Goal: Information Seeking & Learning: Learn about a topic

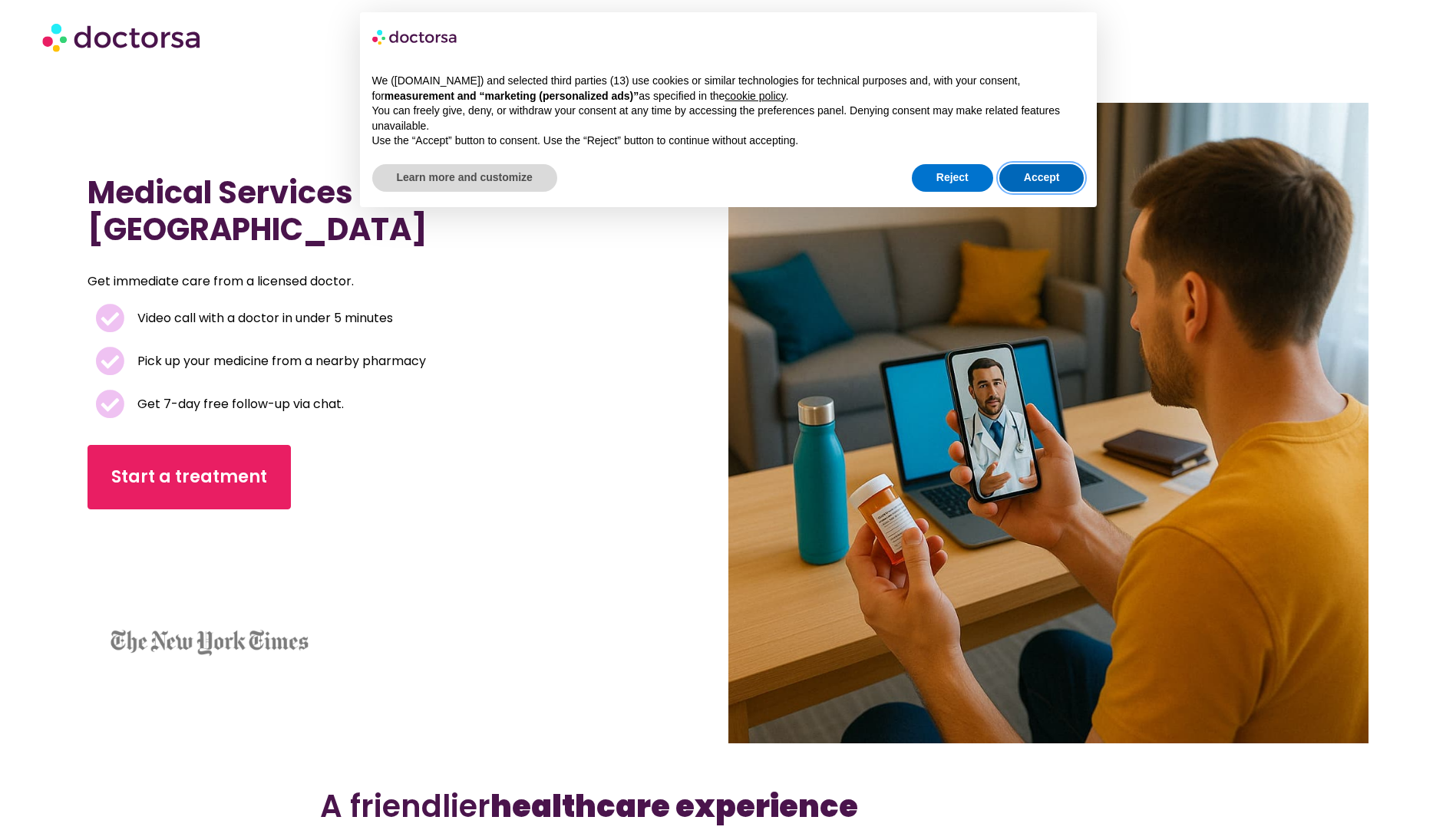
click at [1022, 164] on button "Accept" at bounding box center [1041, 178] width 85 height 28
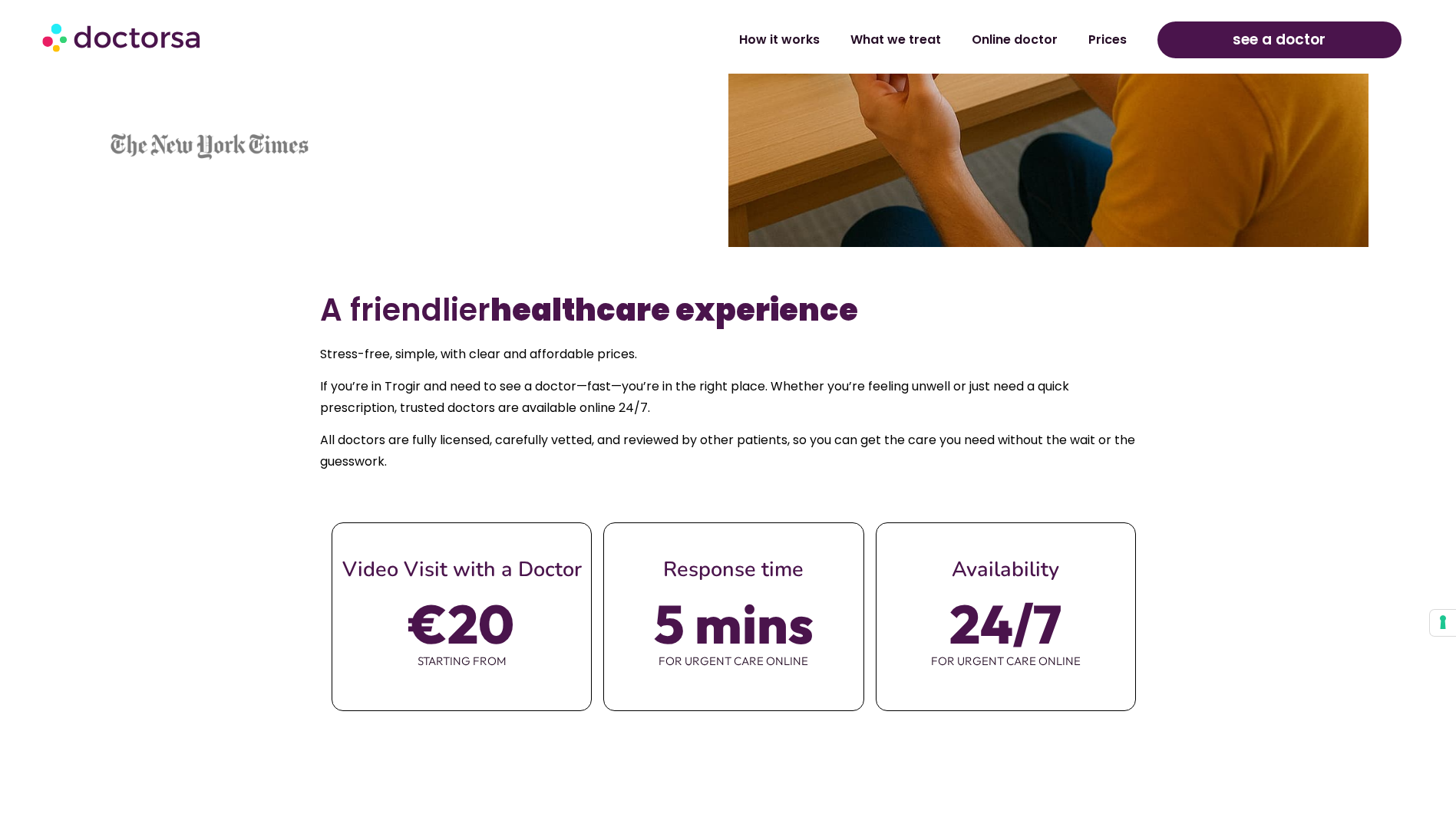
scroll to position [537, 0]
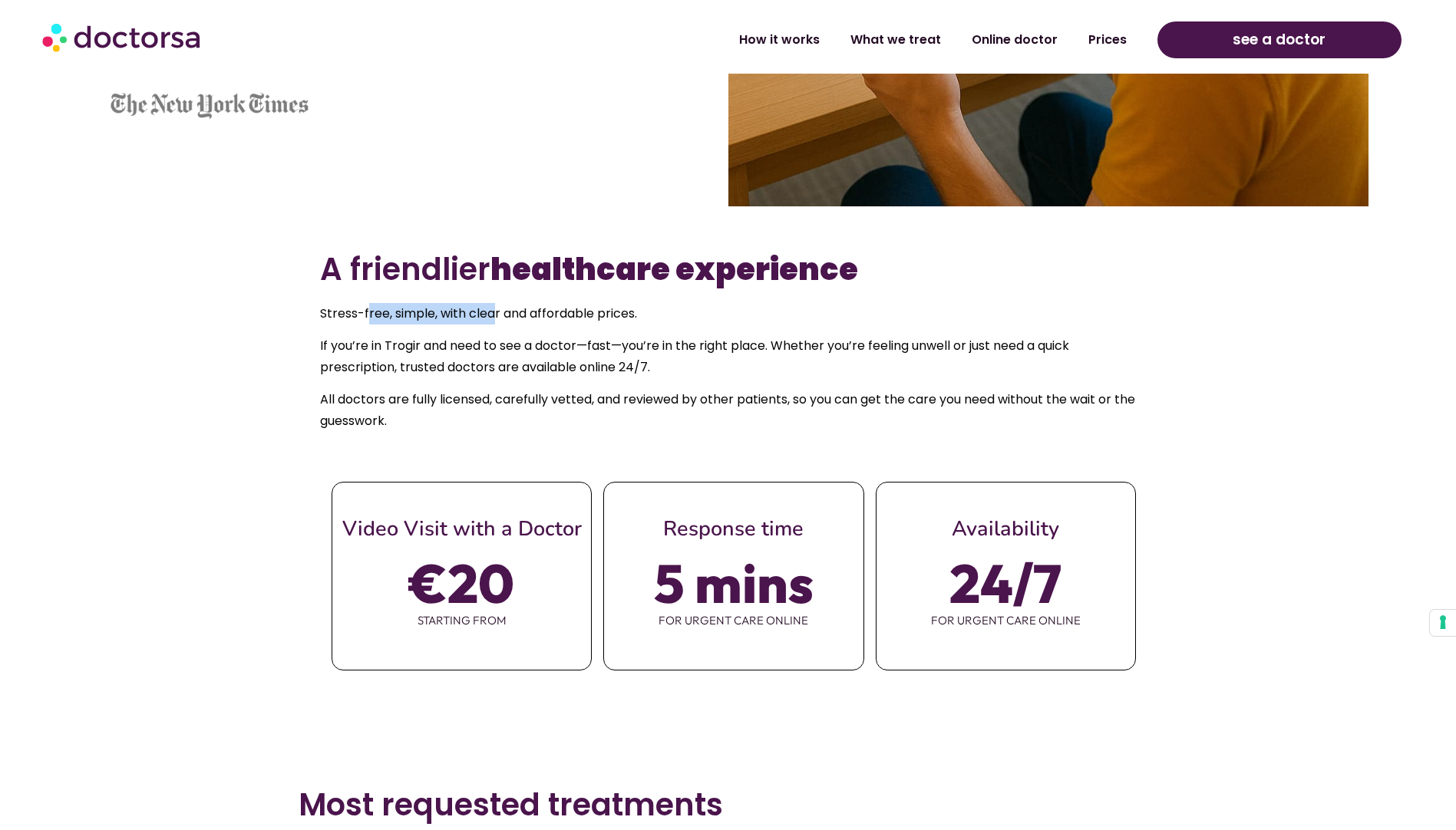
drag, startPoint x: 367, startPoint y: 315, endPoint x: 546, endPoint y: 336, distance: 180.2
click at [512, 328] on div "Stress-free, simple, with clear and affordable prices. If you’re in [GEOGRAPHIC…" at bounding box center [727, 368] width 816 height 130
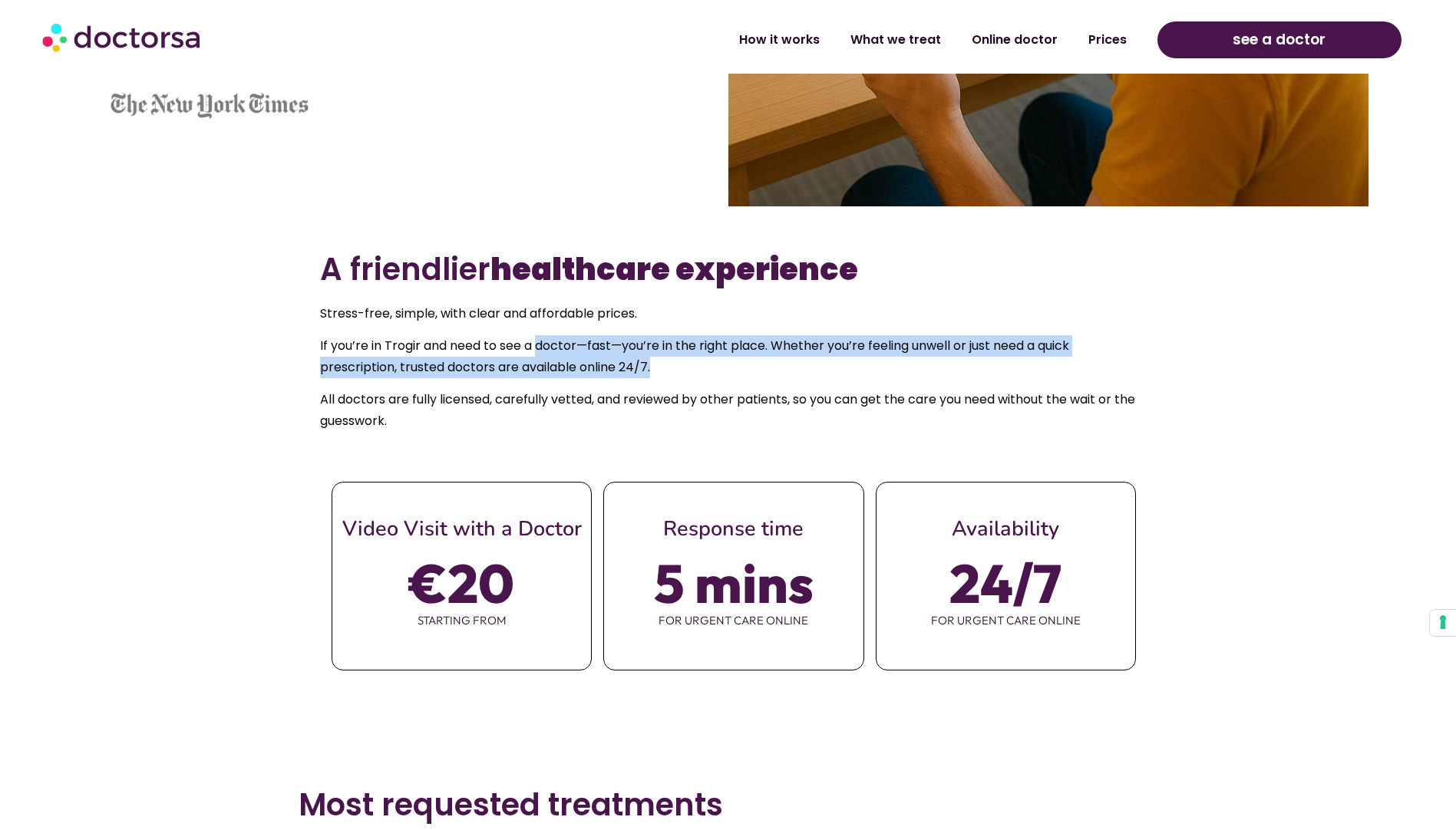
drag, startPoint x: 546, startPoint y: 336, endPoint x: 656, endPoint y: 357, distance: 112.0
click at [656, 357] on div "Stress-free, simple, with clear and affordable prices. If you’re in [GEOGRAPHIC…" at bounding box center [727, 368] width 816 height 130
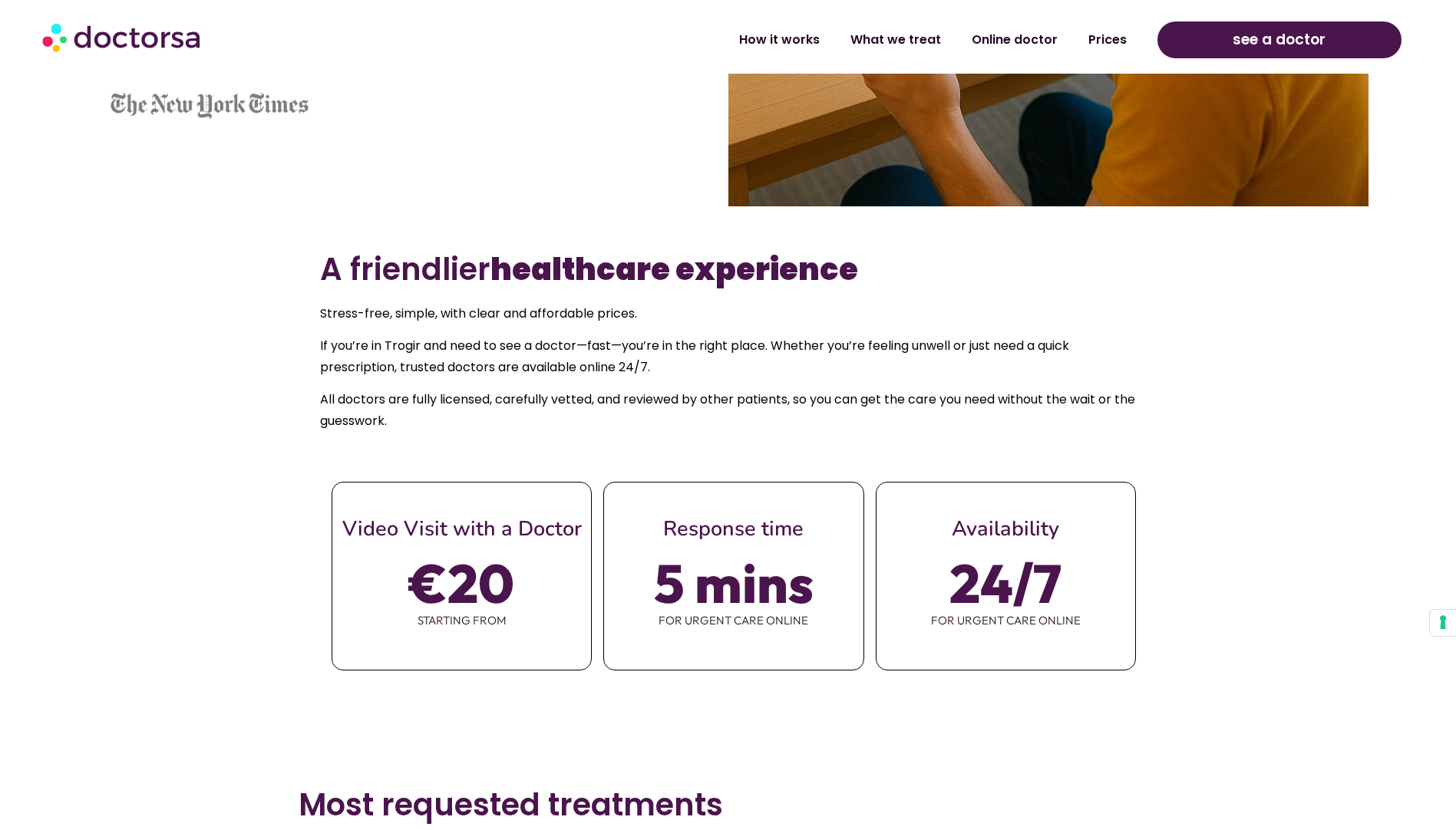
drag, startPoint x: 656, startPoint y: 357, endPoint x: 591, endPoint y: 394, distance: 74.8
click at [591, 394] on p "All doctors are fully licensed, carefully vetted, and reviewed by other patient…" at bounding box center [727, 410] width 816 height 43
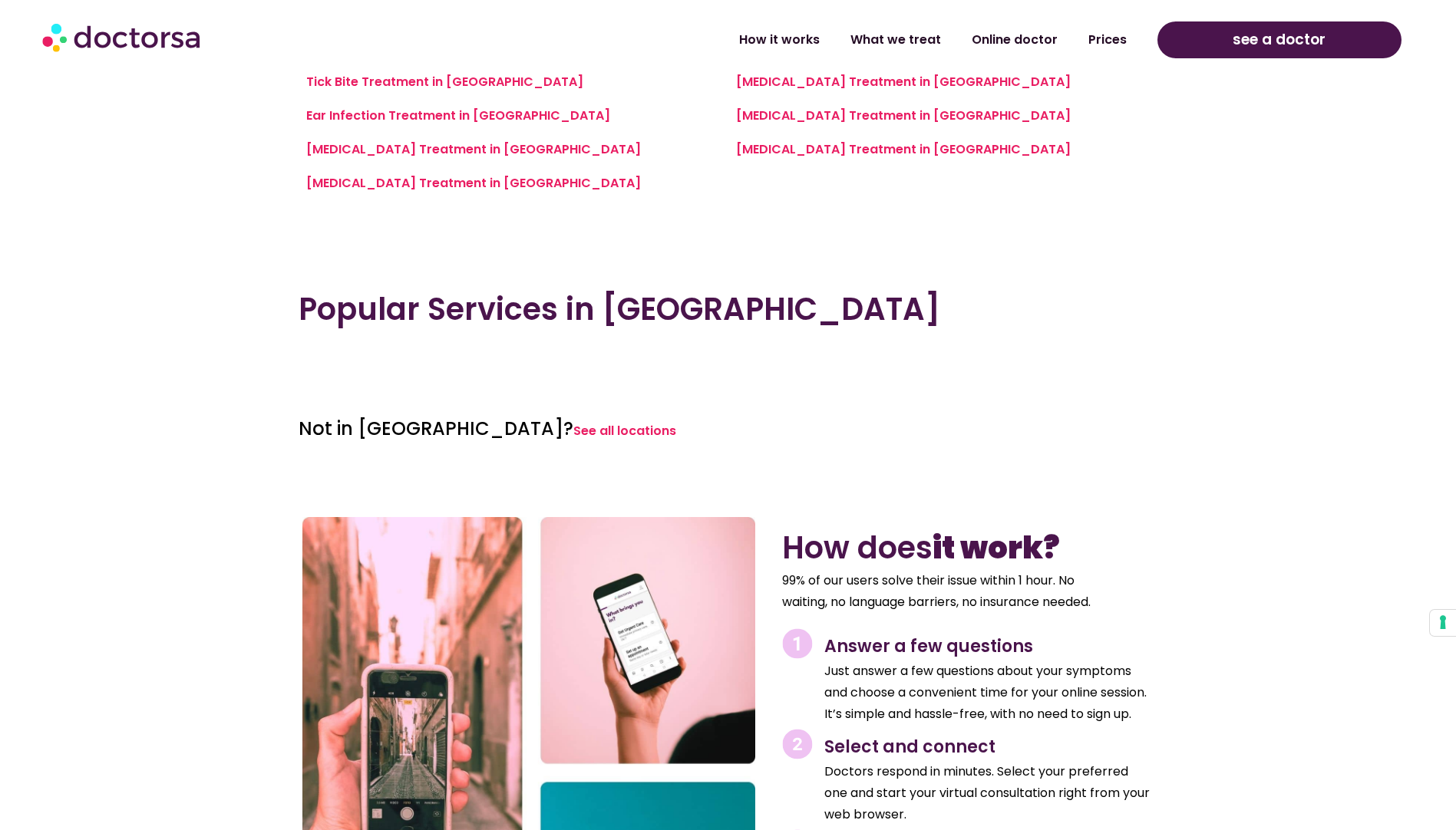
scroll to position [1611, 0]
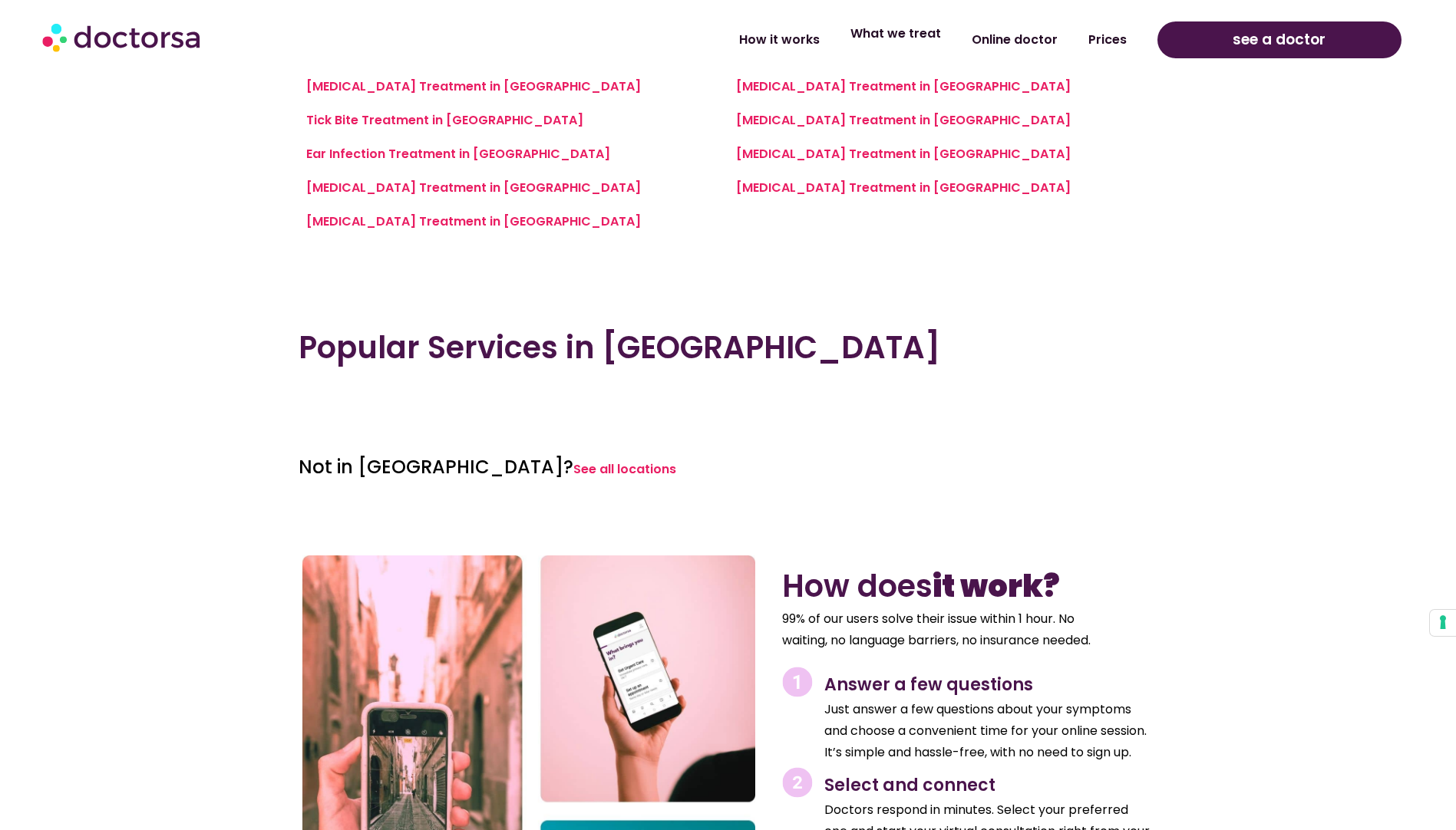
click at [931, 48] on link "What we treat" at bounding box center [896, 33] width 122 height 35
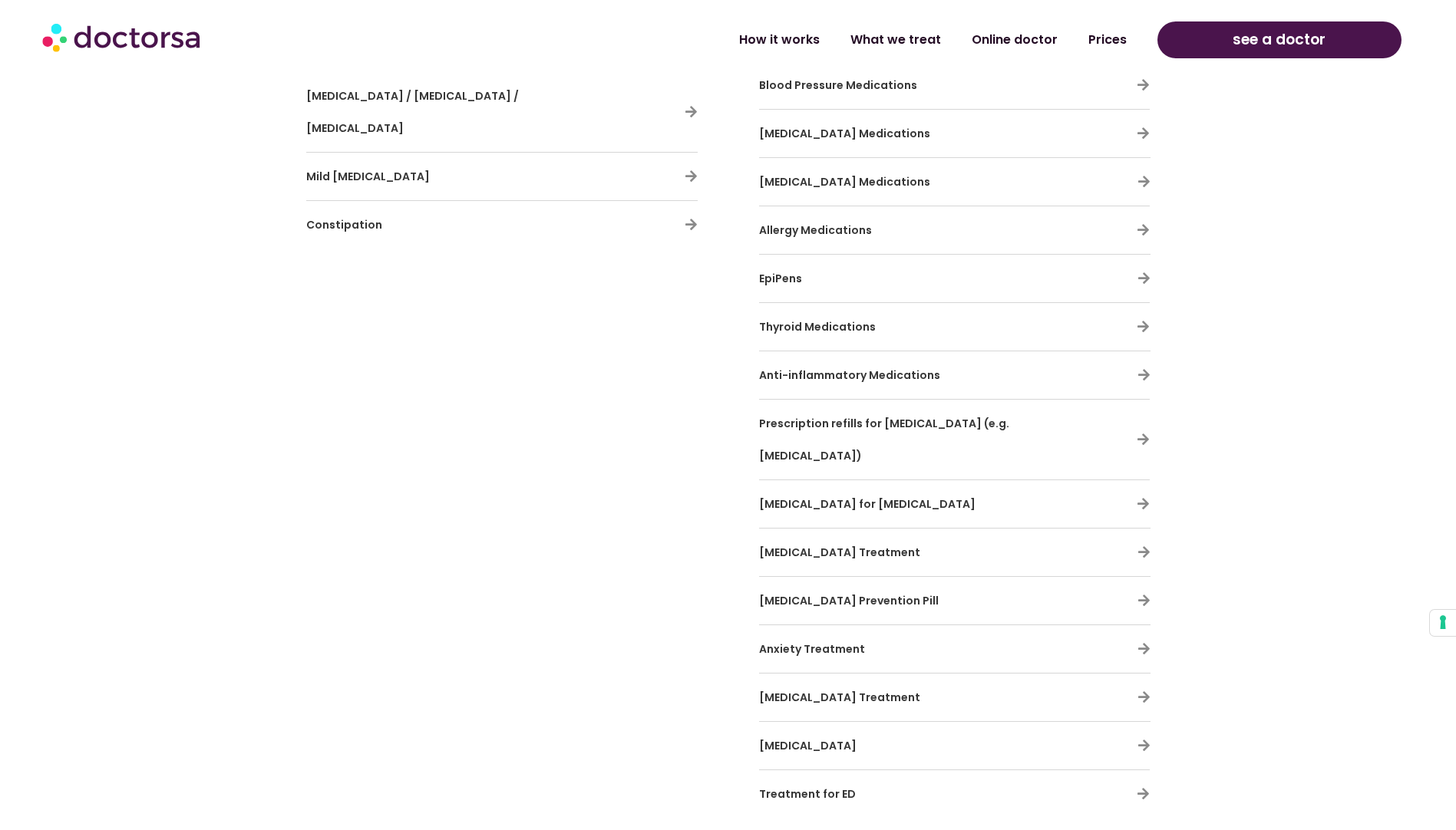
scroll to position [4757, 0]
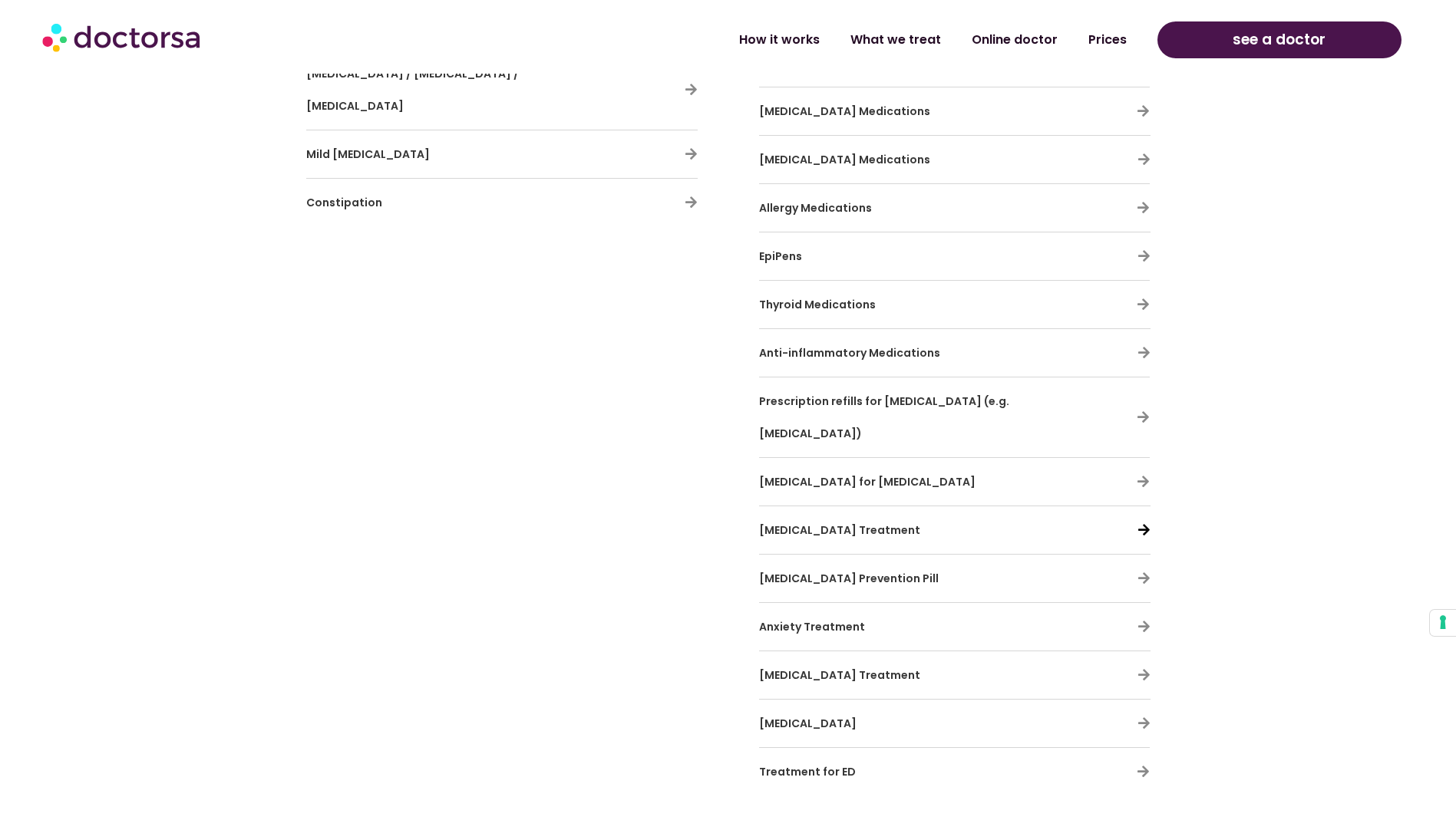
click at [1145, 523] on icon at bounding box center [1144, 530] width 13 height 13
click at [1147, 523] on icon at bounding box center [1144, 530] width 13 height 13
drag, startPoint x: 811, startPoint y: 475, endPoint x: 829, endPoint y: 471, distance: 18.4
click at [829, 514] on h3 "Insomnia Treatment" at bounding box center [910, 530] width 301 height 32
drag, startPoint x: 829, startPoint y: 471, endPoint x: 849, endPoint y: 470, distance: 20.0
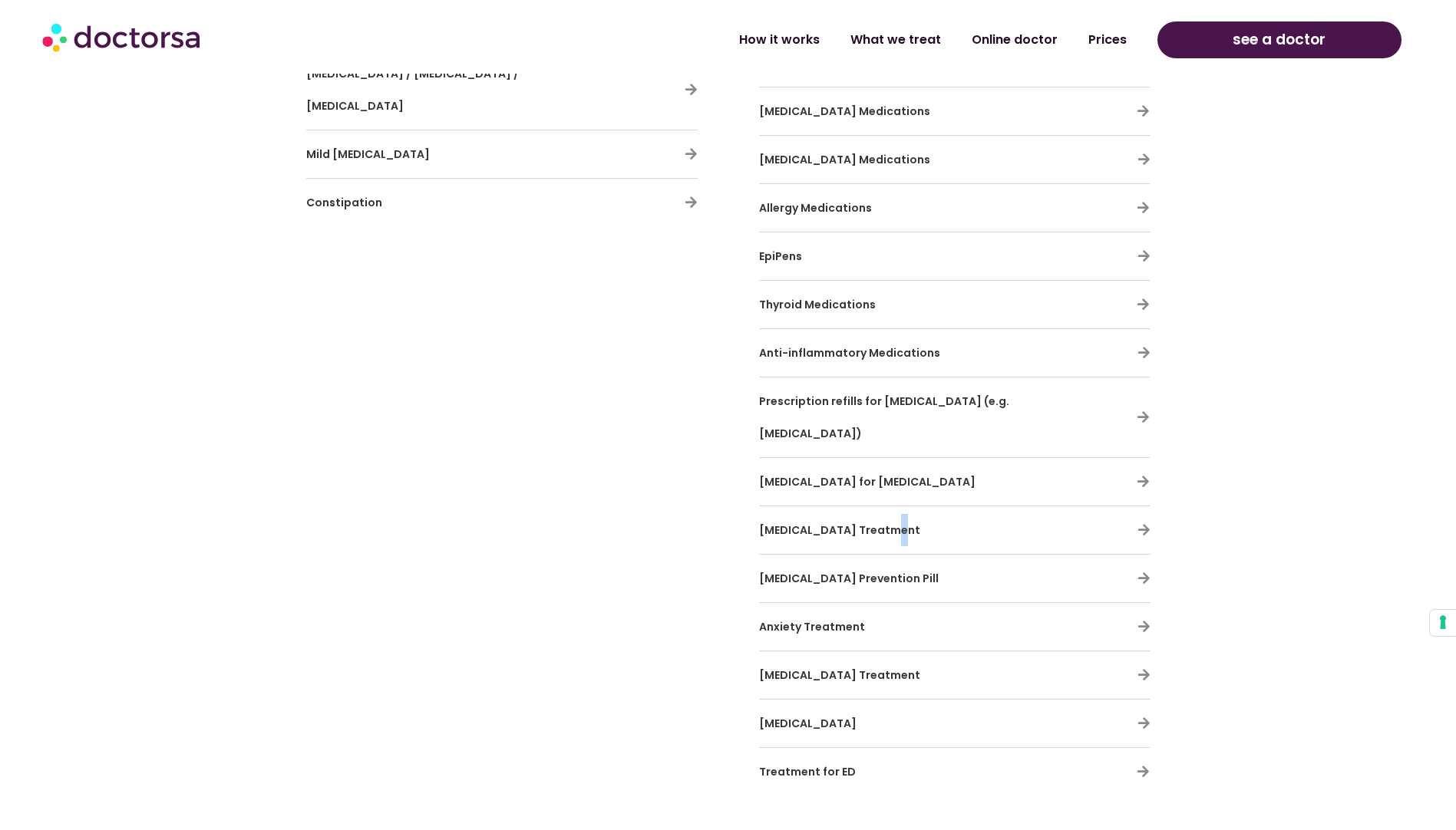
click at [849, 522] on span "Insomnia Treatment" at bounding box center [840, 530] width 161 height 16
drag, startPoint x: 849, startPoint y: 470, endPoint x: 862, endPoint y: 476, distance: 14.3
click at [862, 514] on h3 "Insomnia Treatment" at bounding box center [910, 530] width 301 height 32
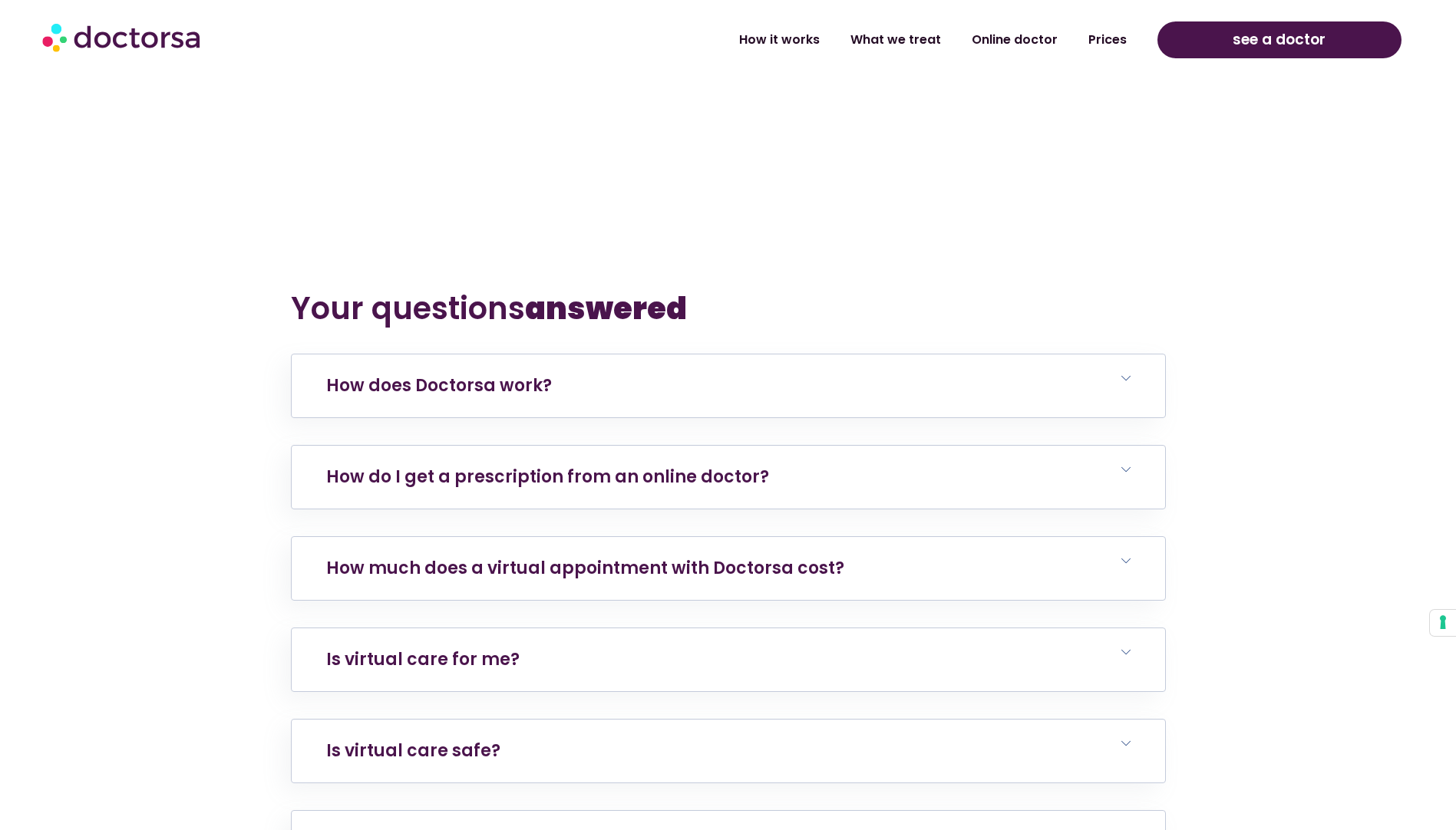
scroll to position [6368, 0]
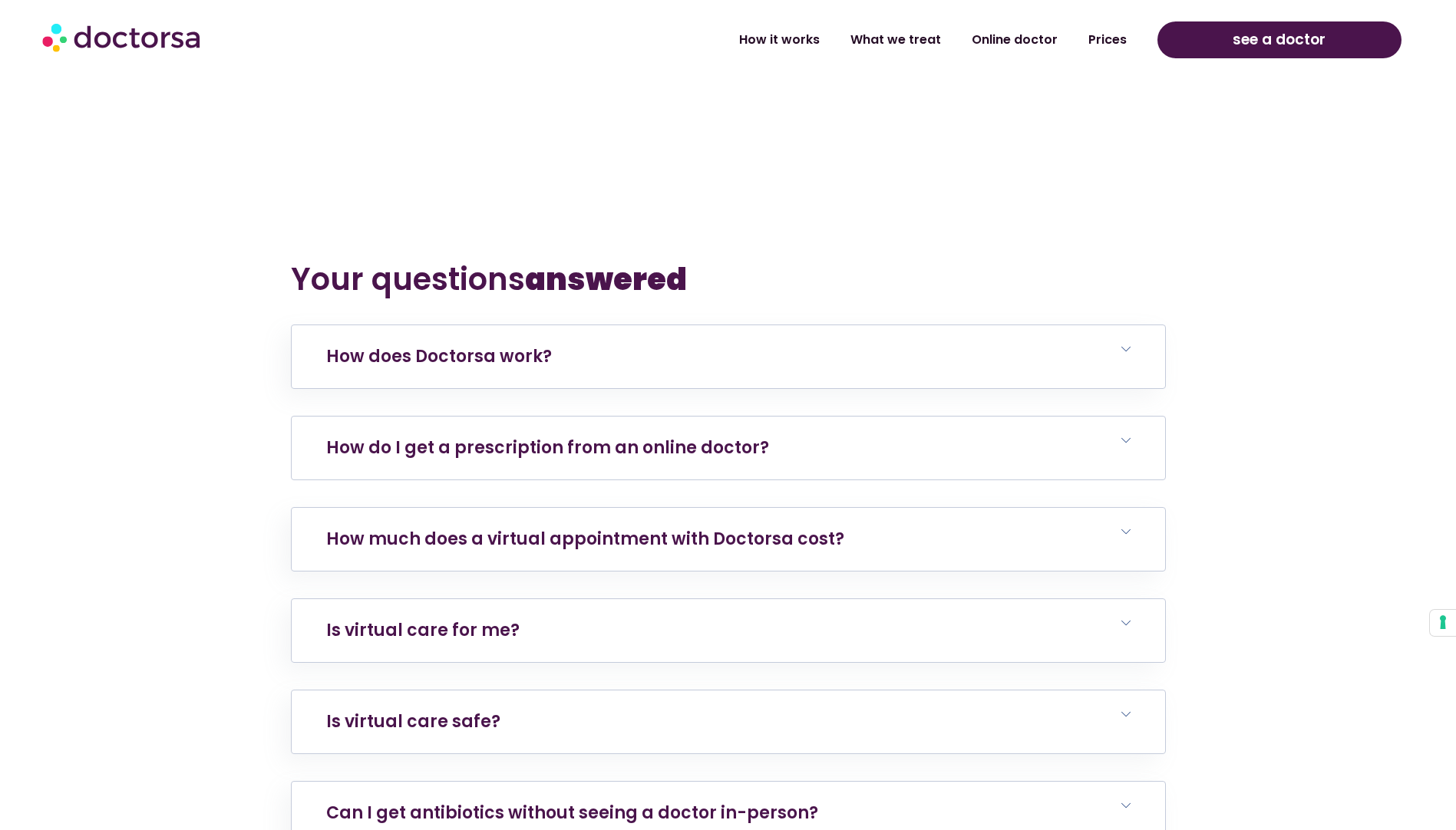
click at [792, 416] on h6 "How do I get a prescription from an online doctor?" at bounding box center [729, 448] width 874 height 63
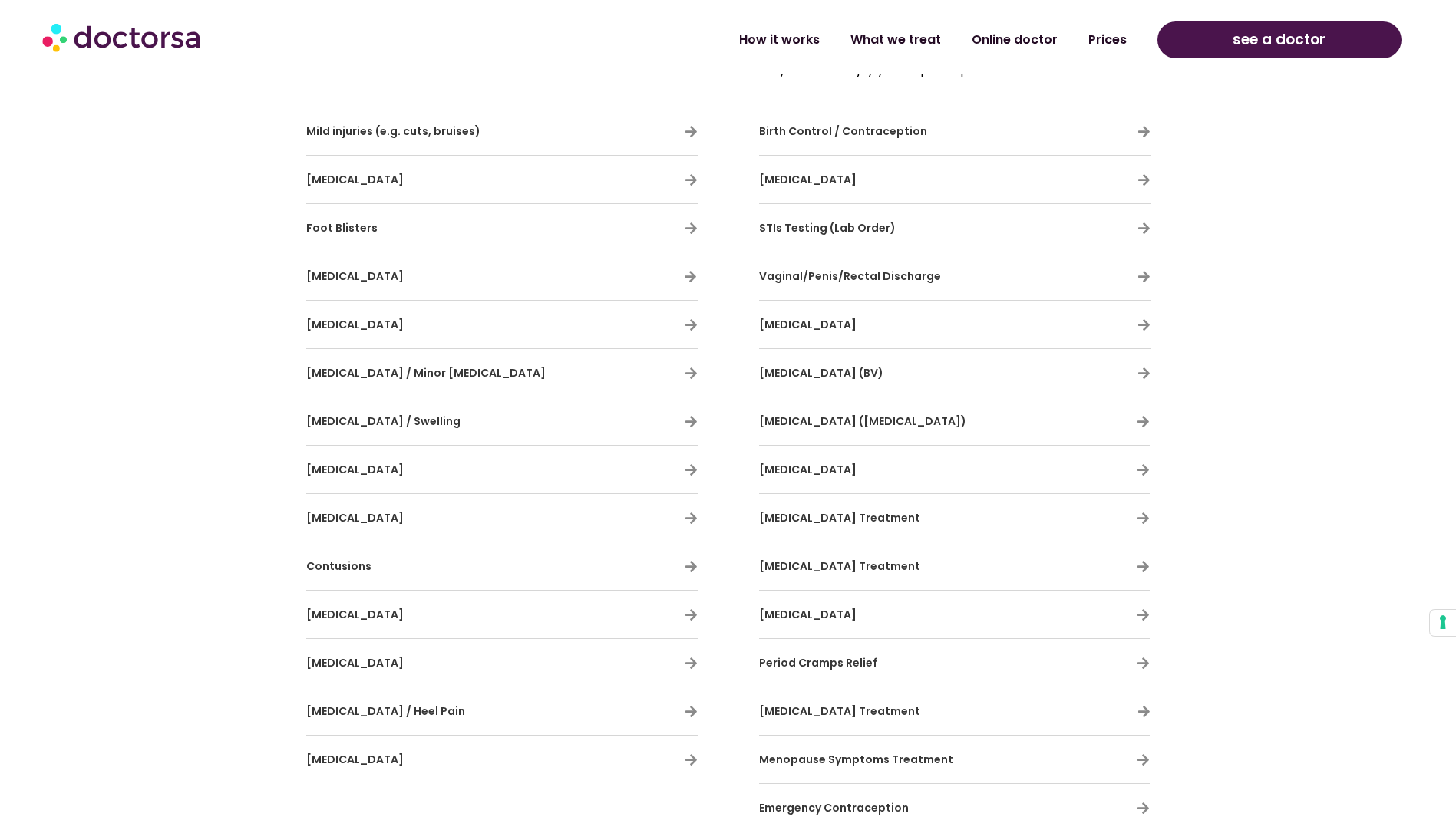
scroll to position [3146, 0]
